Goal: Find specific page/section: Find specific page/section

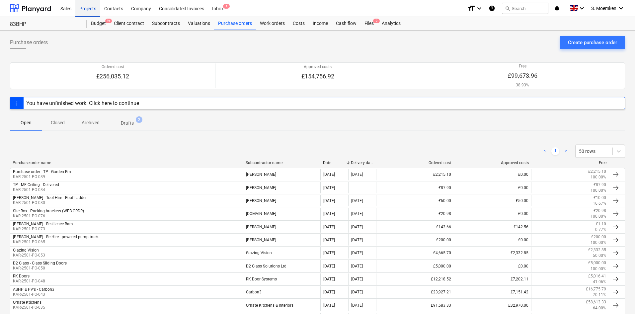
click at [84, 7] on div "Projects" at bounding box center [87, 8] width 25 height 17
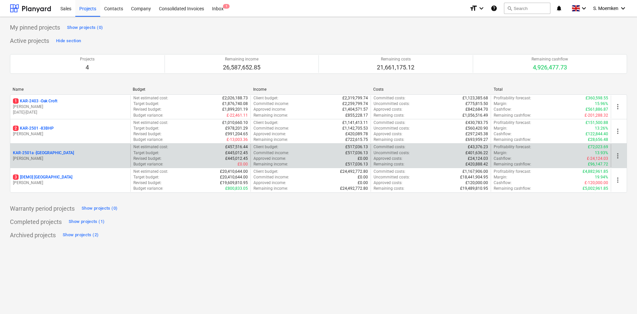
click at [51, 158] on p "[PERSON_NAME]" at bounding box center [70, 159] width 115 height 6
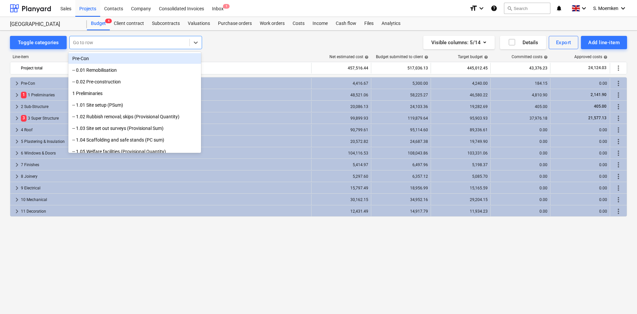
click at [135, 38] on div "Go to row" at bounding box center [130, 42] width 120 height 9
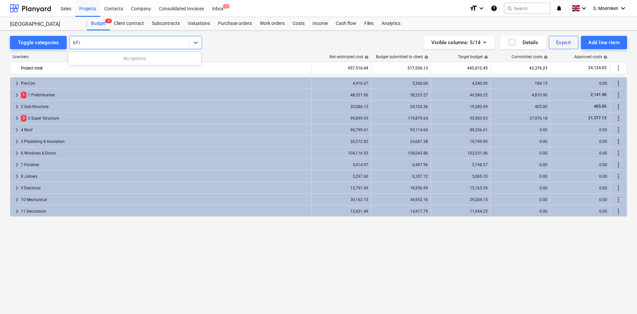
type input "icf"
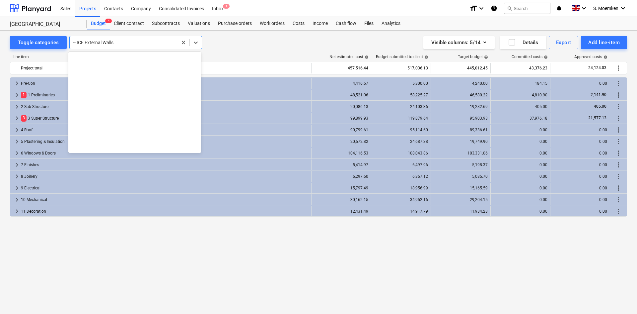
click at [134, 40] on div at bounding box center [123, 42] width 101 height 7
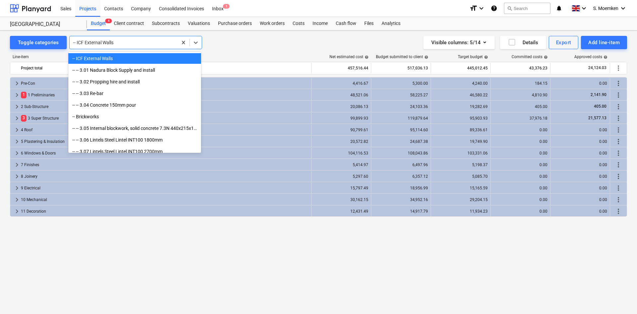
click at [117, 58] on div "-- ICF External Walls" at bounding box center [134, 58] width 133 height 11
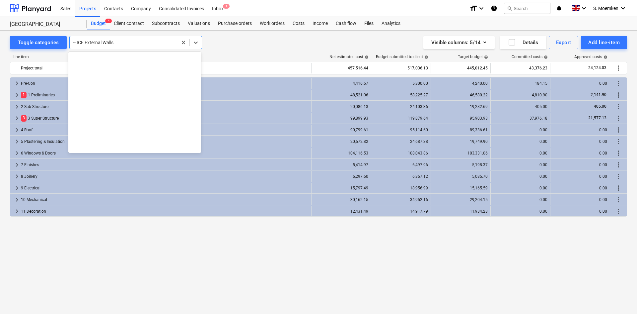
click at [148, 42] on div at bounding box center [123, 42] width 101 height 7
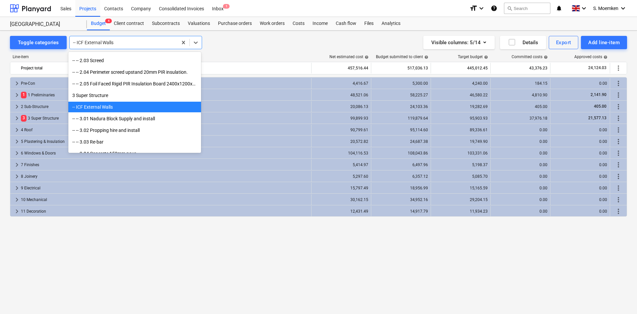
scroll to position [315, 0]
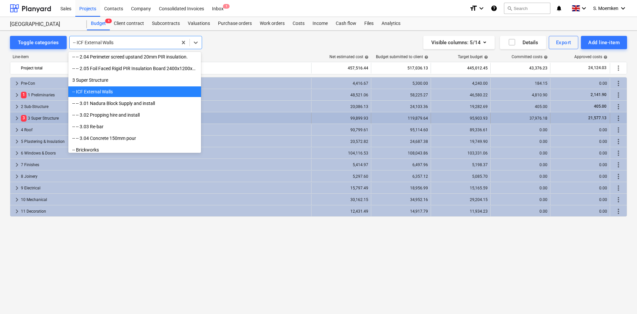
click at [15, 117] on span "keyboard_arrow_right" at bounding box center [17, 118] width 8 height 8
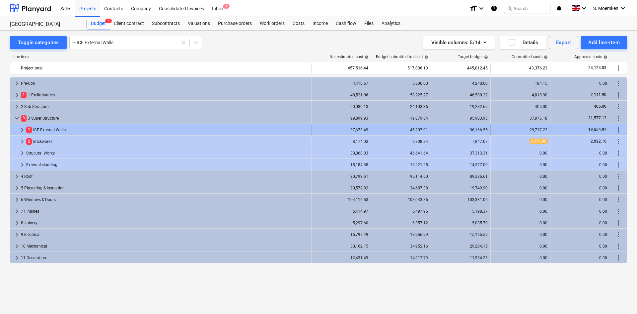
click at [22, 127] on span "keyboard_arrow_right" at bounding box center [22, 130] width 8 height 8
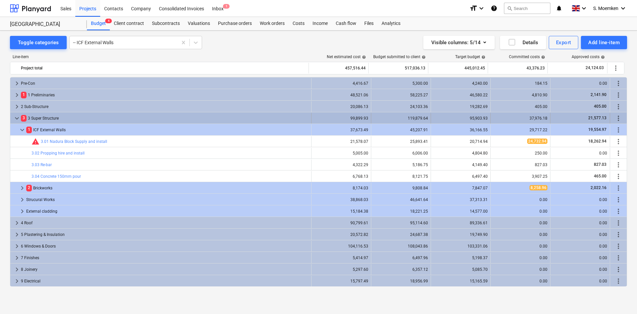
click at [14, 116] on span "keyboard_arrow_down" at bounding box center [17, 118] width 8 height 8
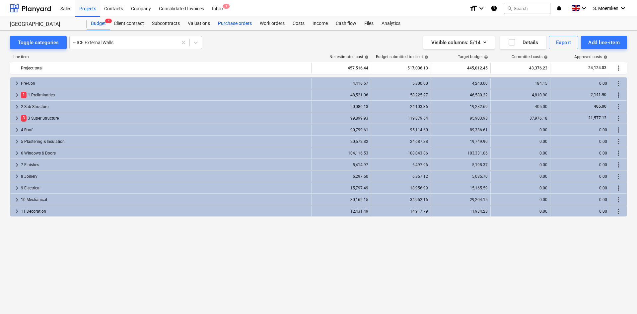
click at [225, 24] on div "Purchase orders" at bounding box center [235, 23] width 42 height 13
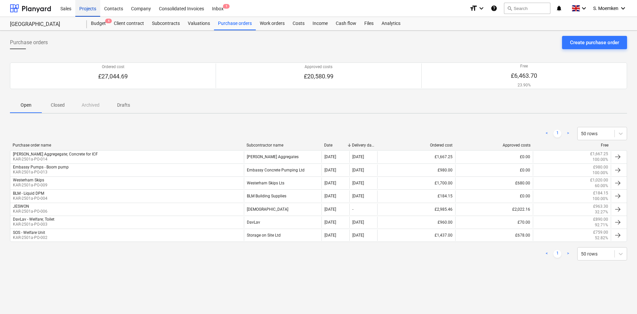
click at [88, 8] on div "Projects" at bounding box center [87, 8] width 25 height 17
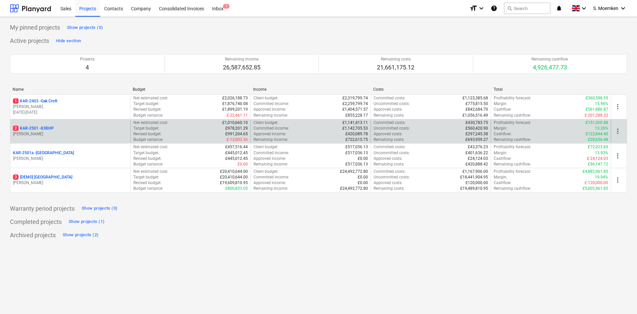
click at [66, 132] on p "[PERSON_NAME]" at bounding box center [70, 134] width 115 height 6
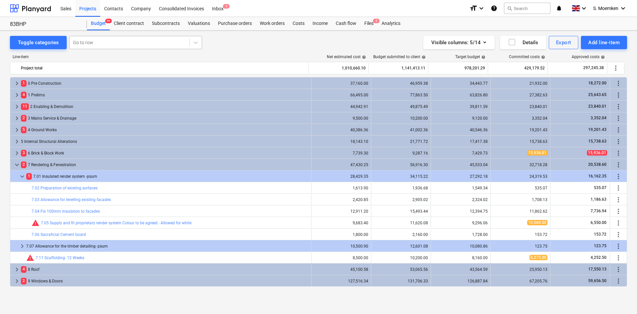
scroll to position [128, 0]
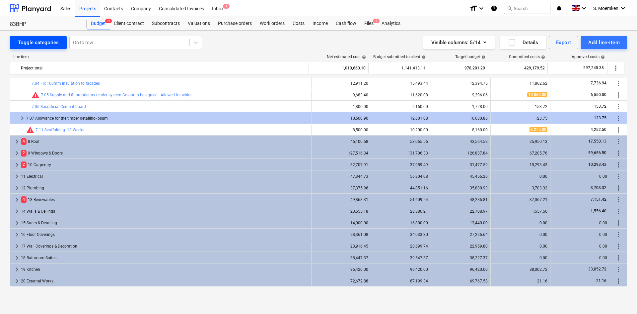
click at [29, 38] on div "Toggle categories" at bounding box center [38, 42] width 41 height 9
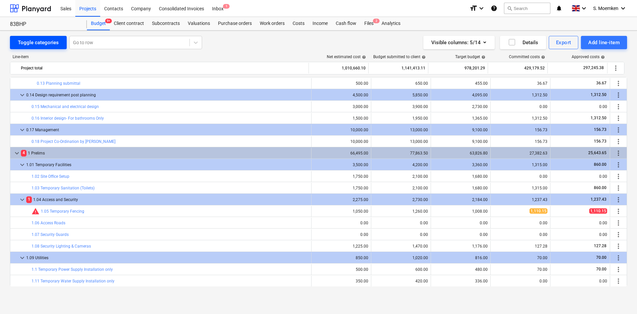
click at [33, 42] on div "Toggle categories" at bounding box center [38, 42] width 41 height 9
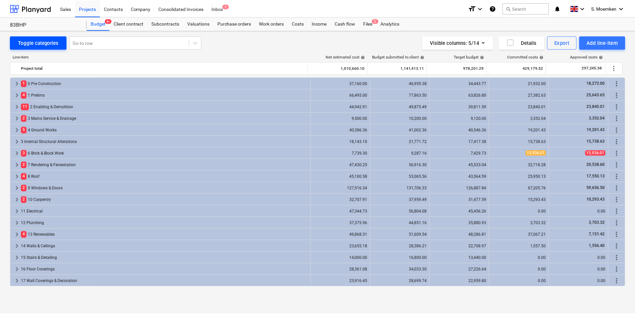
scroll to position [105, 0]
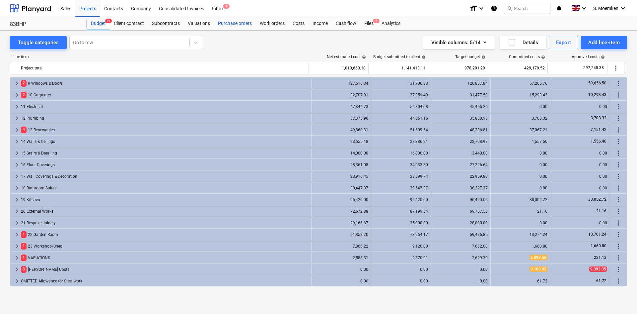
click at [233, 23] on div "Purchase orders" at bounding box center [235, 23] width 42 height 13
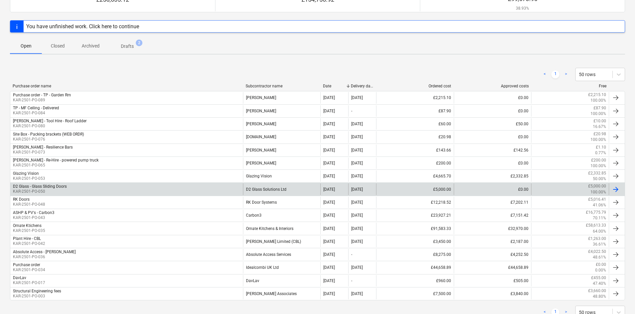
scroll to position [66, 0]
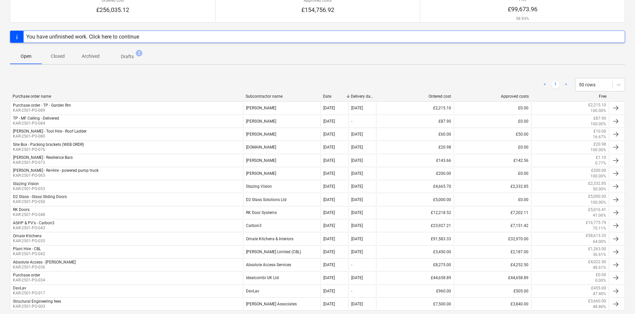
click at [259, 94] on div "< 1 > 50 rows" at bounding box center [317, 84] width 615 height 19
click at [258, 95] on div "Subcontractor name" at bounding box center [282, 96] width 72 height 5
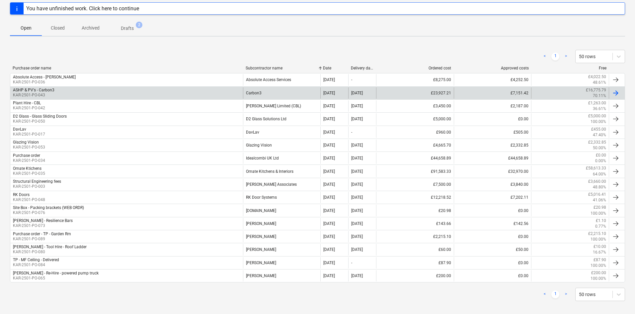
scroll to position [100, 0]
